Goal: Check status: Check status

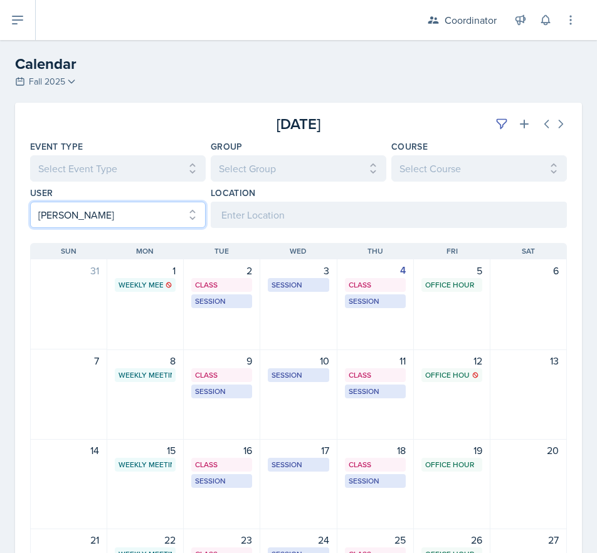
click at [65, 212] on select "Select User All [PERSON_NAME] [PERSON_NAME] [PERSON_NAME] [PERSON_NAME] [PERSON…" at bounding box center [117, 215] width 175 height 26
select select "9c400106-6c2c-4b37-918b-e3dc65d6a170"
click at [30, 202] on select "Select User All [PERSON_NAME] [PERSON_NAME] [PERSON_NAME] [PERSON_NAME] [PERSON…" at bounding box center [117, 215] width 175 height 26
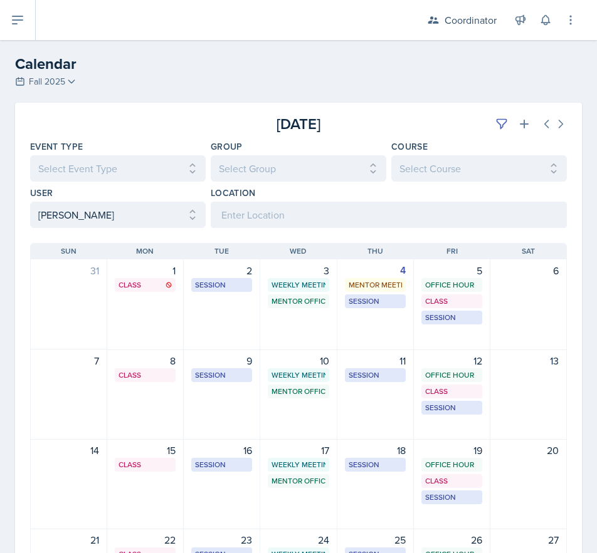
click at [454, 422] on div "12 Office Hour SSC 11:15 AM - 12:15 PM Class MSB 100 4:20 PM - 5:15 PM Session …" at bounding box center [452, 395] width 76 height 90
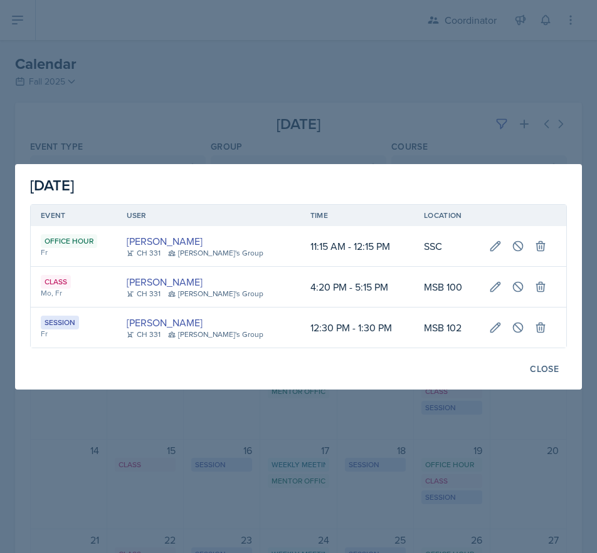
click at [126, 4] on div at bounding box center [298, 276] width 597 height 553
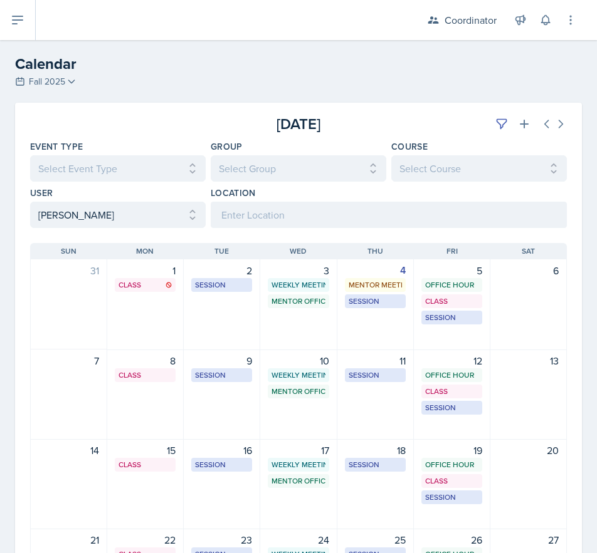
click at [120, 81] on div "Calendar Fall 2025 Fall 2025 Spring 2025 Fall 2024 Spring 2024 Fall 2023 Spring…" at bounding box center [298, 72] width 597 height 38
click at [85, 206] on select "Select User All [PERSON_NAME] [PERSON_NAME] [PERSON_NAME] [PERSON_NAME] [PERSON…" at bounding box center [117, 215] width 175 height 26
select select
click at [30, 202] on select "Select User All [PERSON_NAME] [PERSON_NAME] [PERSON_NAME] [PERSON_NAME] [PERSON…" at bounding box center [117, 215] width 175 height 26
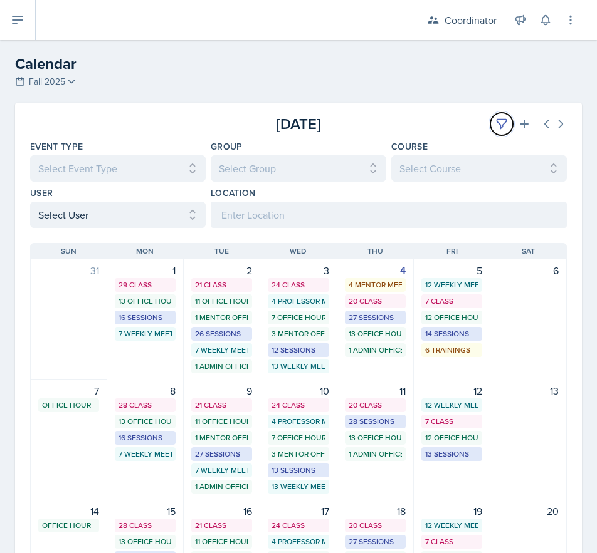
click at [495, 118] on icon at bounding box center [501, 124] width 13 height 13
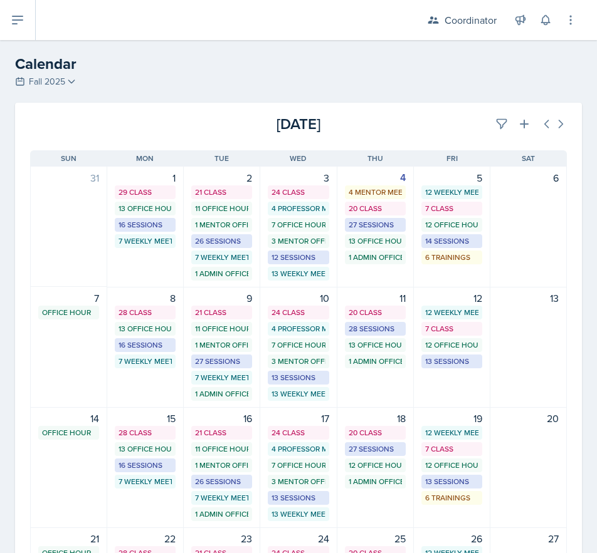
click at [388, 115] on div "[DATE]" at bounding box center [477, 124] width 179 height 23
